Goal: Information Seeking & Learning: Understand process/instructions

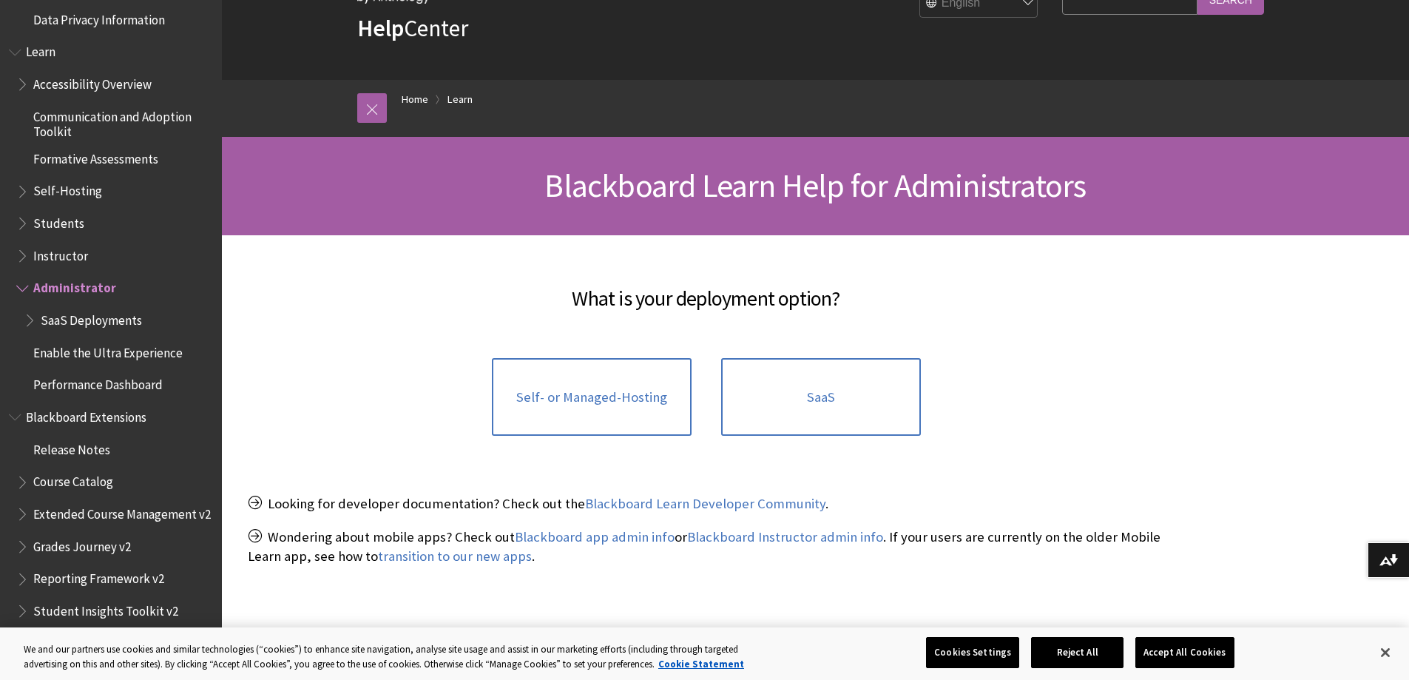
scroll to position [1261, 0]
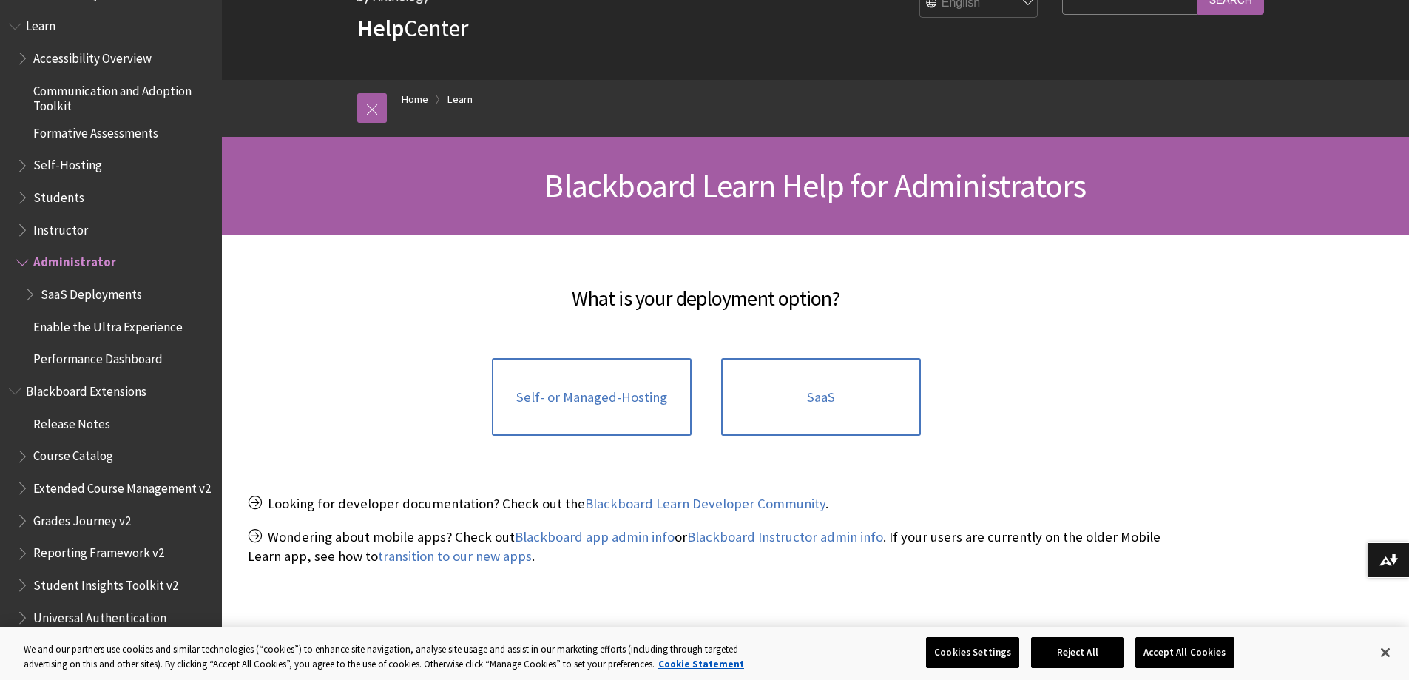
click at [89, 457] on span "Course Catalog" at bounding box center [73, 454] width 80 height 20
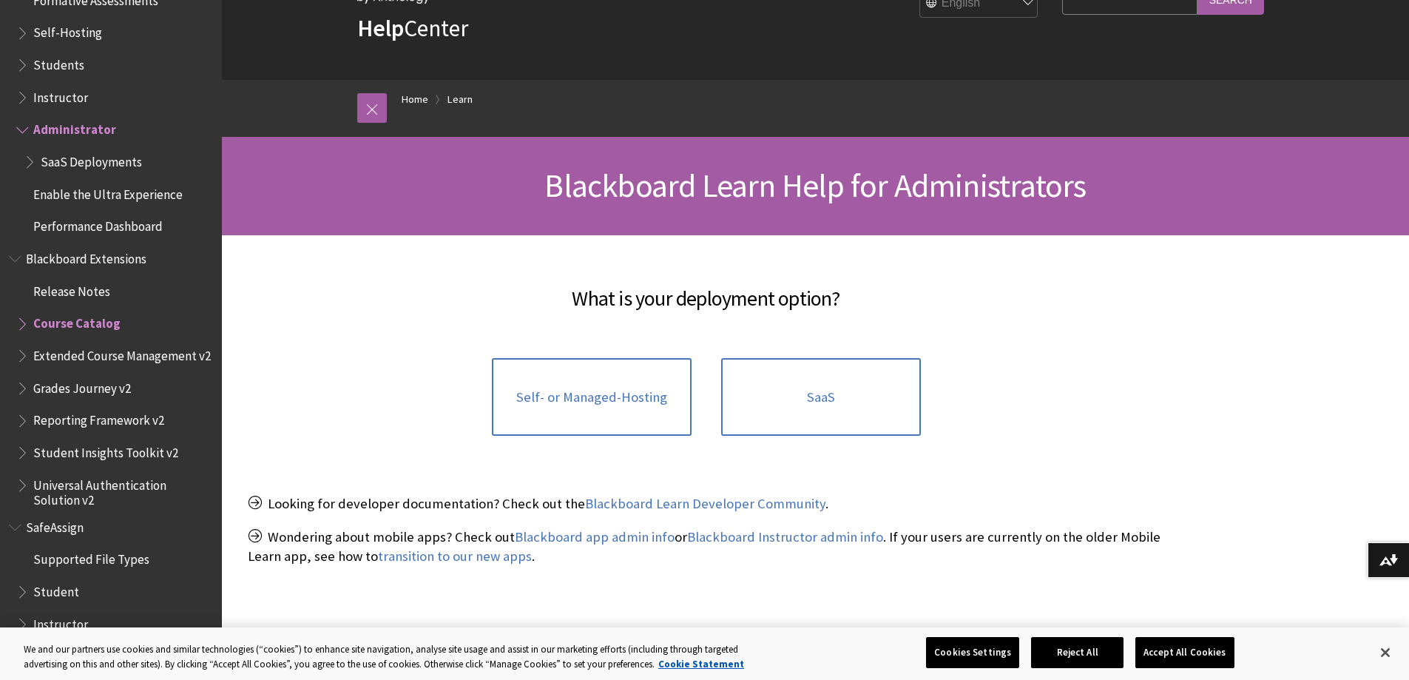
scroll to position [1409, 0]
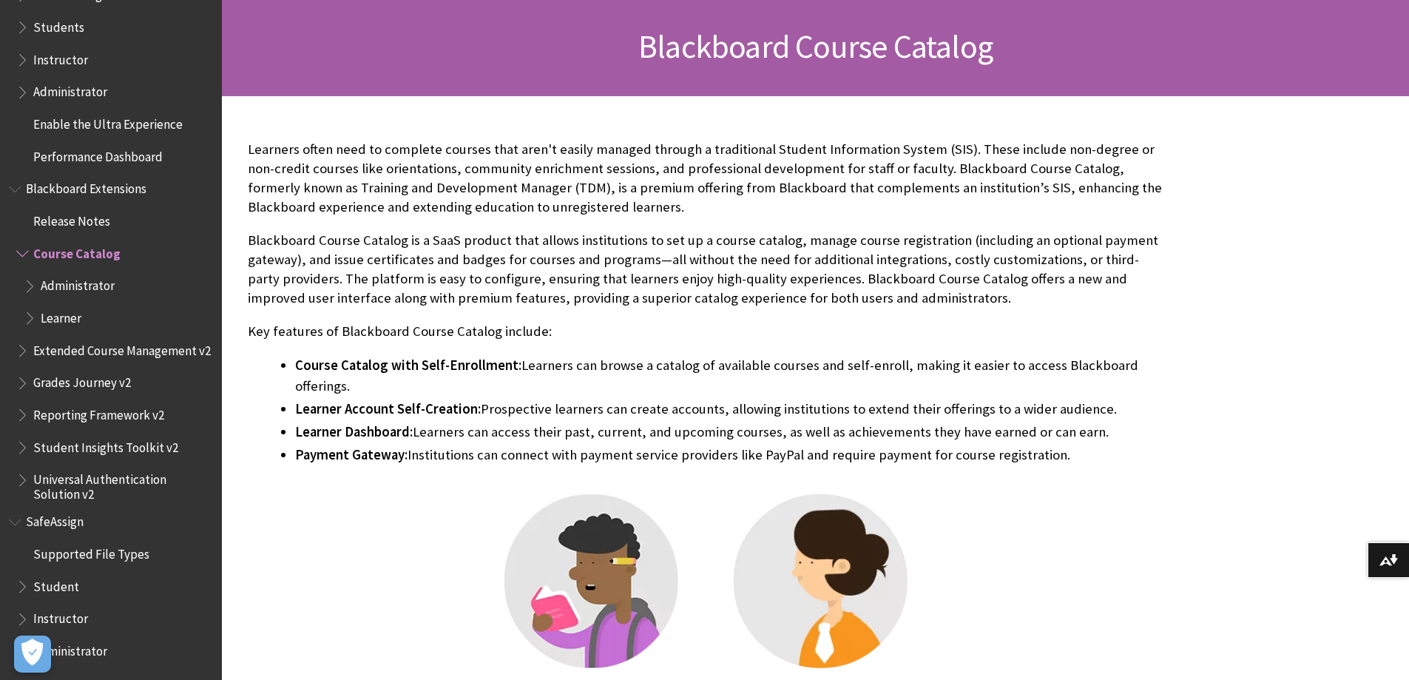
scroll to position [222, 0]
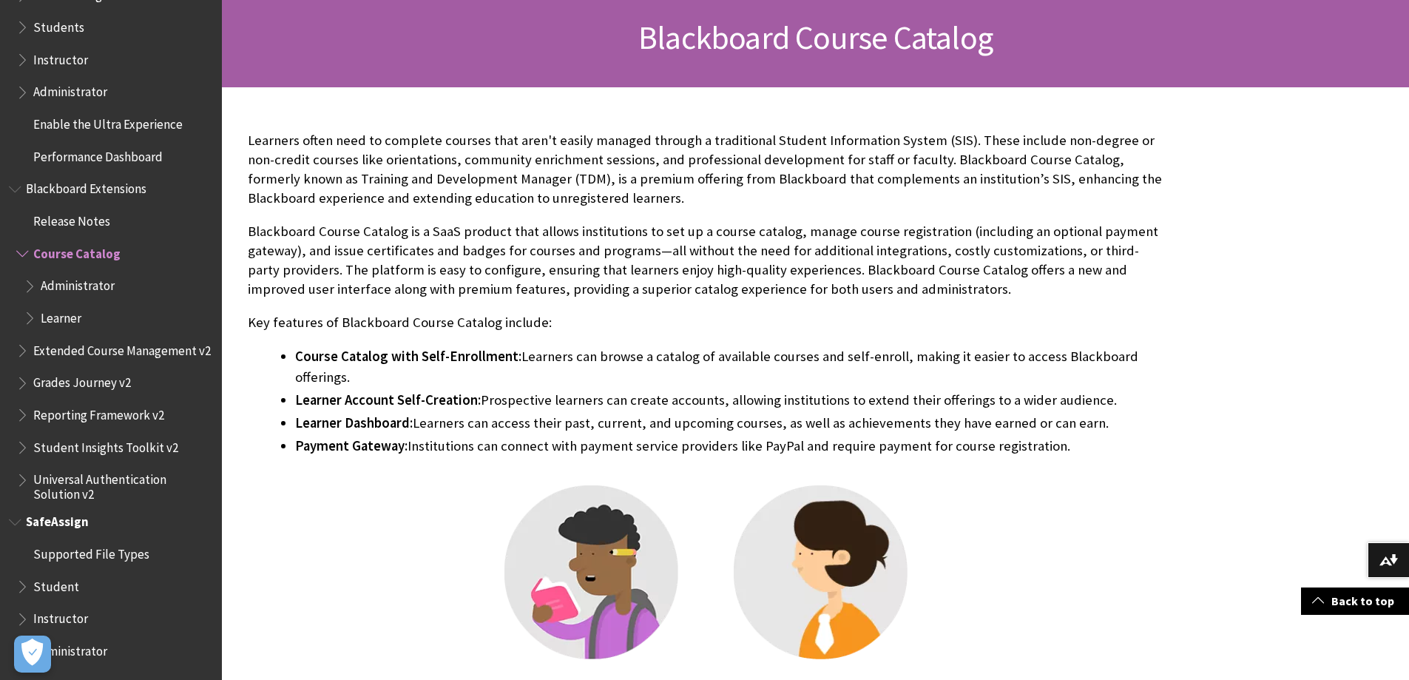
click at [85, 645] on span "Administrator" at bounding box center [70, 648] width 74 height 20
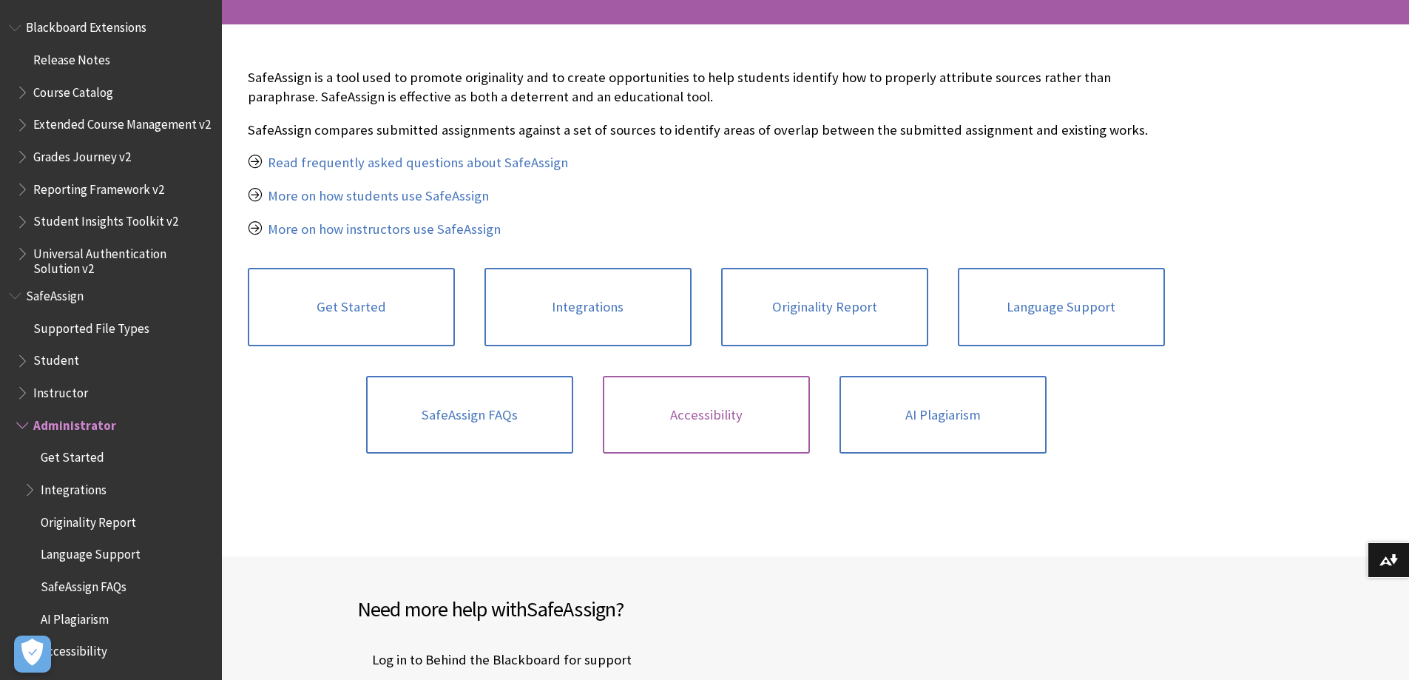
scroll to position [296, 0]
